Goal: Information Seeking & Learning: Learn about a topic

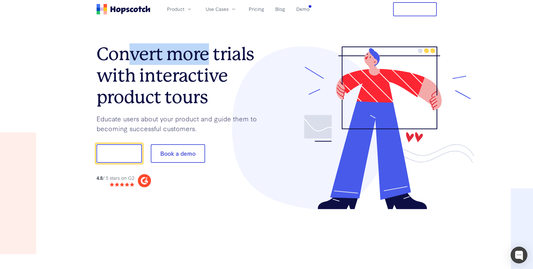
drag, startPoint x: 147, startPoint y: 54, endPoint x: 209, endPoint y: 53, distance: 62.3
click at [207, 53] on h1 "Convert more trials with interactive product tours" at bounding box center [181, 75] width 170 height 64
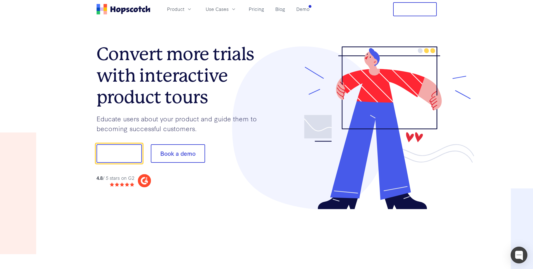
drag, startPoint x: 215, startPoint y: 55, endPoint x: 207, endPoint y: 60, distance: 9.7
click at [215, 55] on h1 "Convert more trials with interactive product tours" at bounding box center [181, 75] width 170 height 64
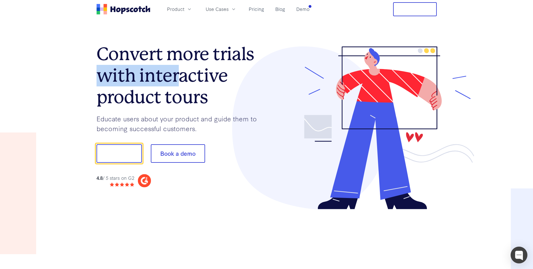
drag, startPoint x: 120, startPoint y: 75, endPoint x: 183, endPoint y: 80, distance: 62.8
click at [180, 79] on div "Convert more trials with interactive product tours Educate users about your pro…" at bounding box center [267, 127] width 358 height 219
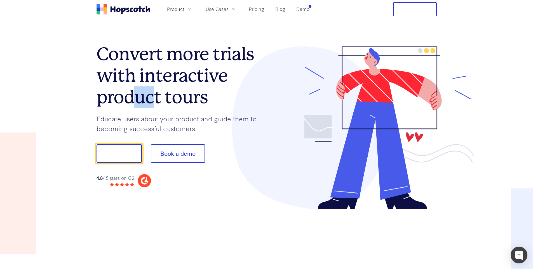
drag, startPoint x: 140, startPoint y: 99, endPoint x: 198, endPoint y: 98, distance: 58.4
click at [186, 98] on h1 "Convert more trials with interactive product tours" at bounding box center [181, 75] width 170 height 64
